Goal: Navigation & Orientation: Find specific page/section

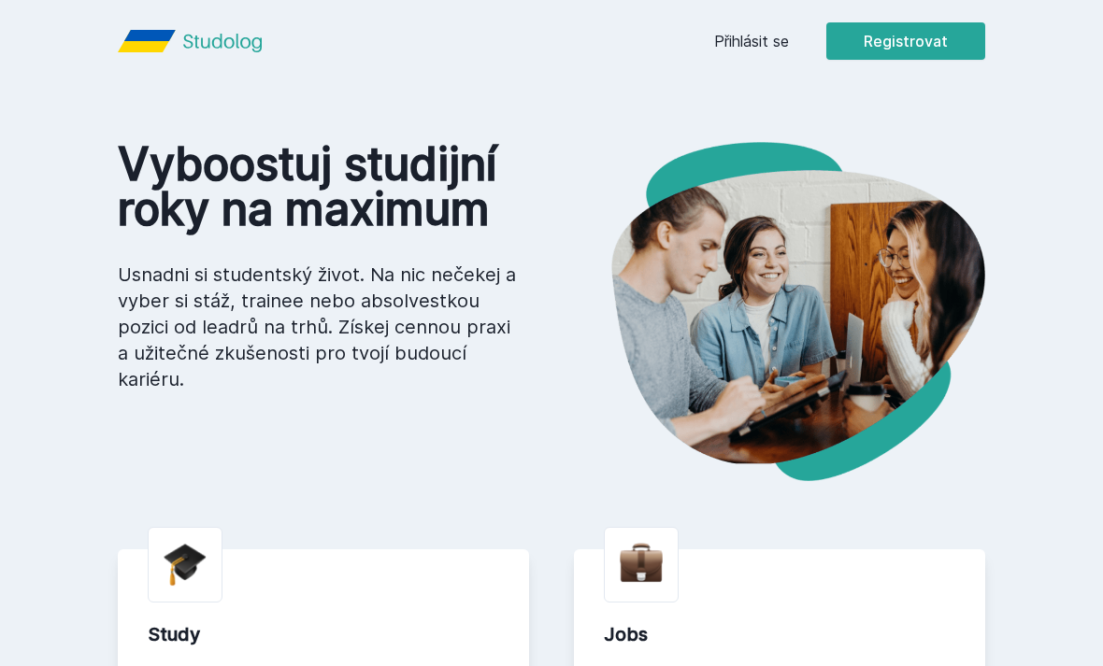
click at [776, 39] on link "Přihlásit se" at bounding box center [751, 41] width 75 height 22
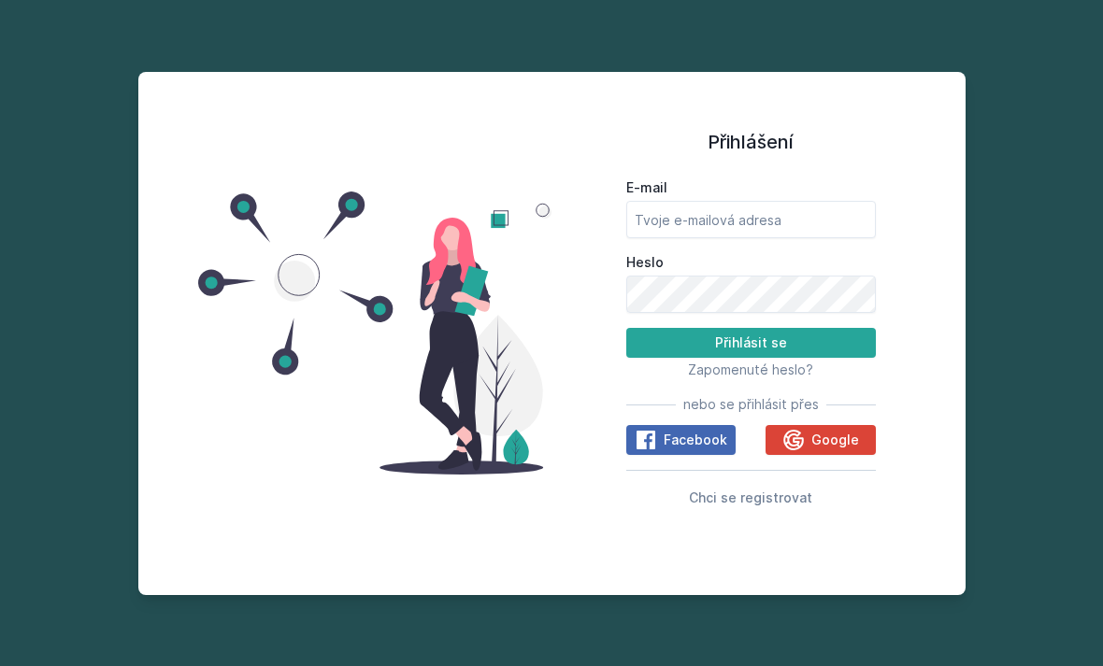
click at [833, 450] on span "Google" at bounding box center [835, 440] width 48 height 19
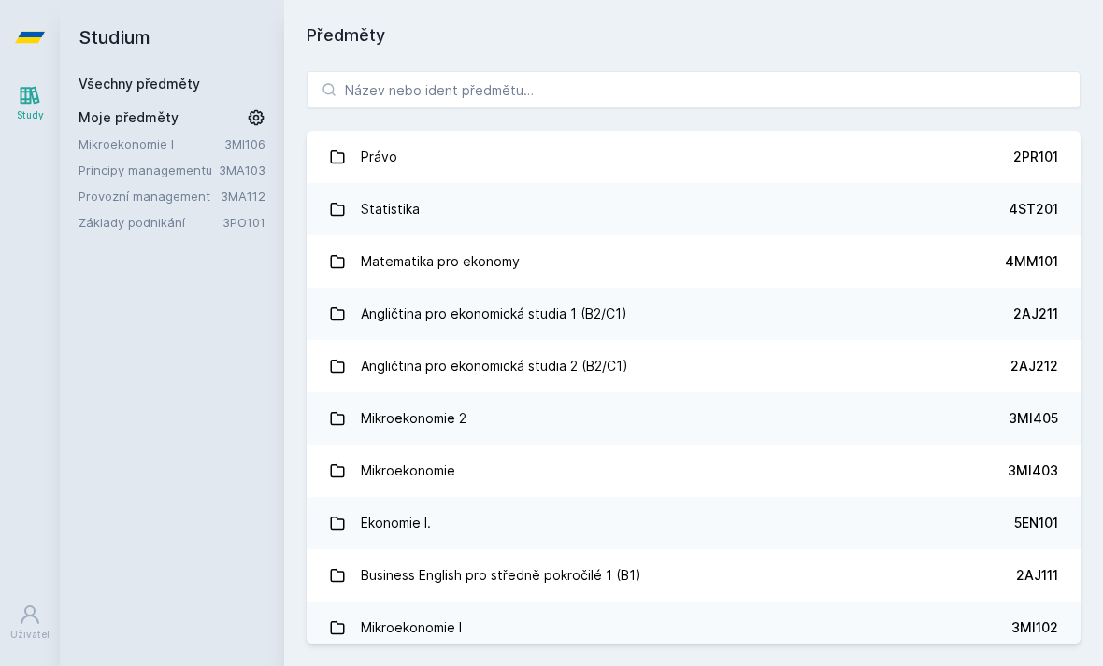
click at [101, 163] on link "Principy managementu" at bounding box center [149, 170] width 140 height 19
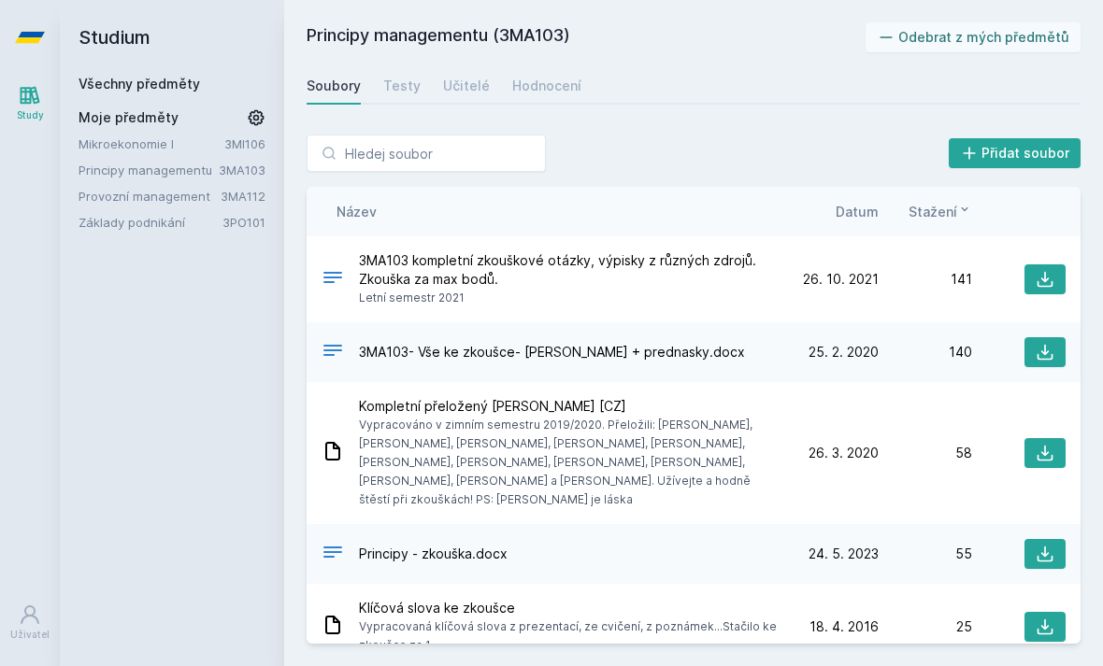
click at [114, 170] on link "Principy managementu" at bounding box center [149, 170] width 140 height 19
click at [130, 168] on link "Principy managementu" at bounding box center [149, 170] width 140 height 19
click at [107, 189] on link "Provozní management" at bounding box center [150, 196] width 142 height 19
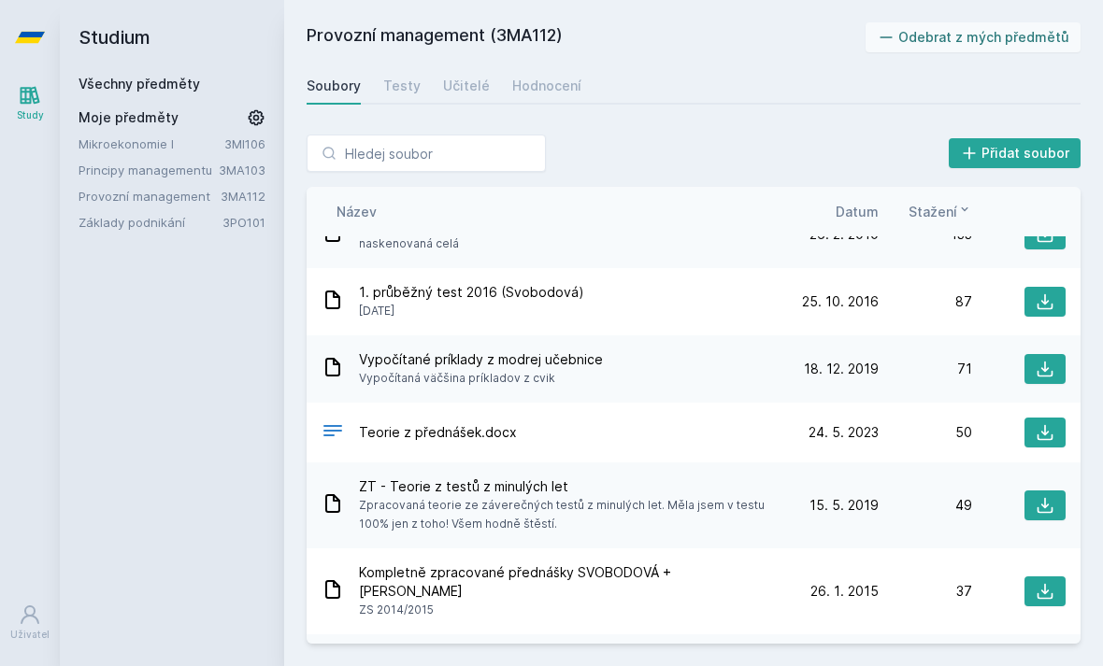
scroll to position [104, 0]
click at [1057, 423] on button at bounding box center [1044, 432] width 41 height 30
